Goal: Task Accomplishment & Management: Use online tool/utility

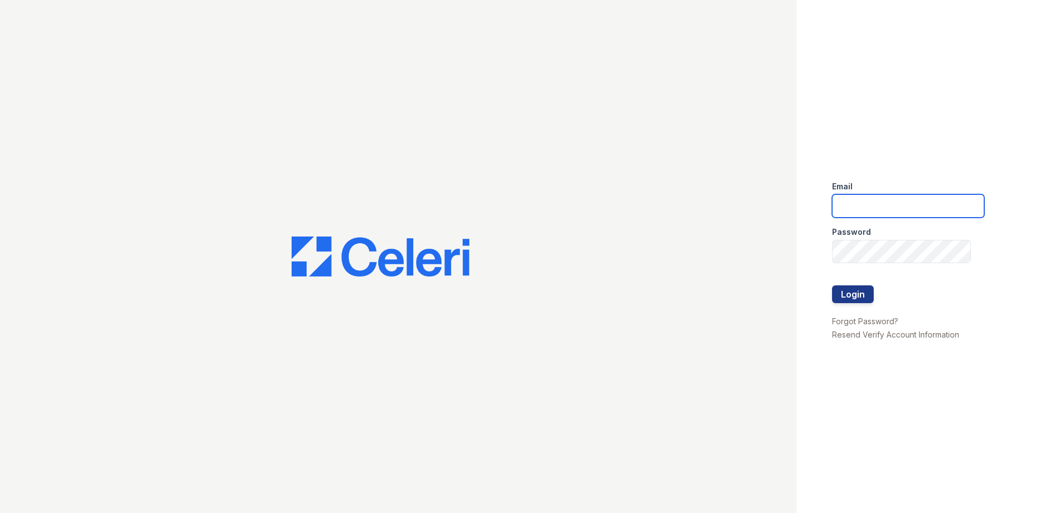
click at [882, 216] on input "email" at bounding box center [908, 205] width 152 height 23
type input "mdillon@trinity-pm.com"
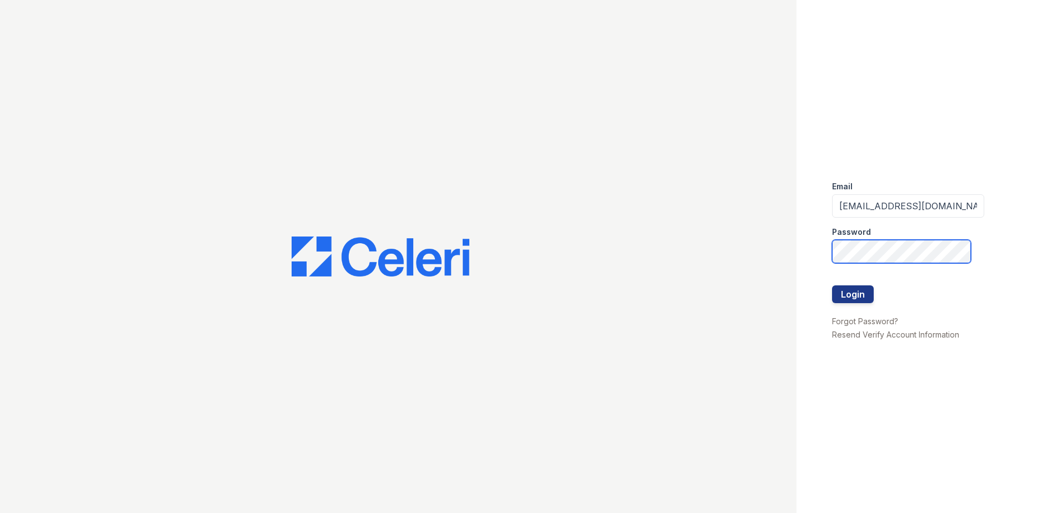
click at [832, 285] on button "Login" at bounding box center [853, 294] width 42 height 18
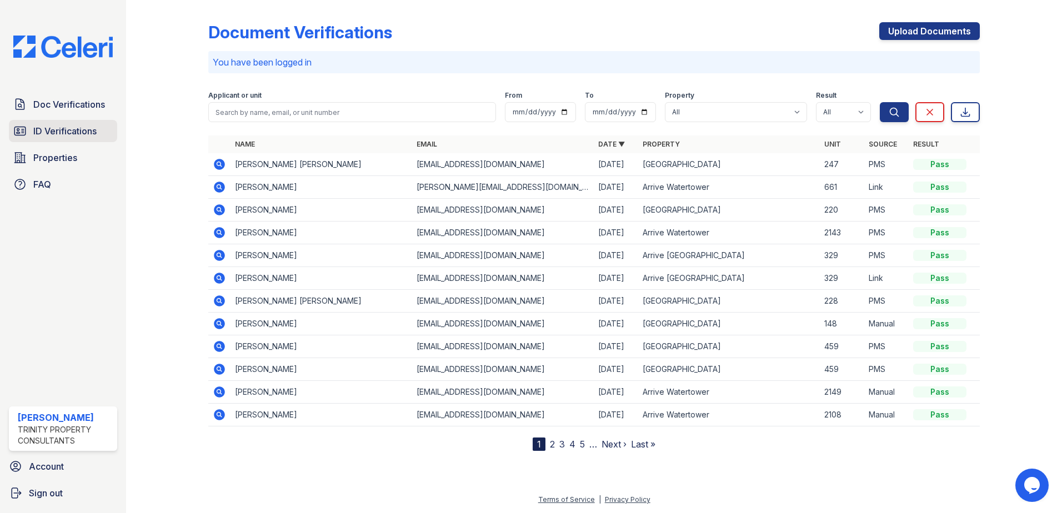
click at [90, 129] on span "ID Verifications" at bounding box center [64, 130] width 63 height 13
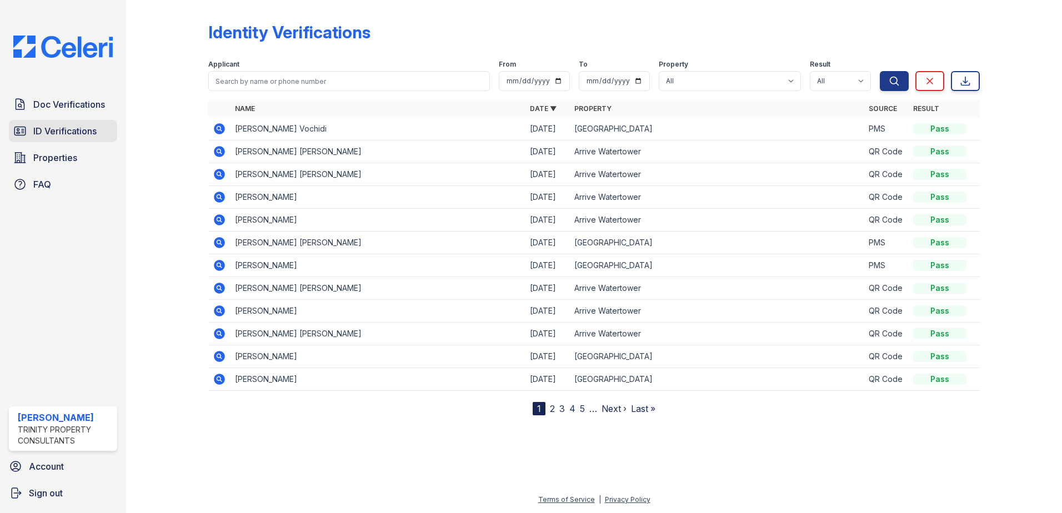
click at [44, 138] on span "ID Verifications" at bounding box center [64, 130] width 63 height 13
